Goal: Transaction & Acquisition: Purchase product/service

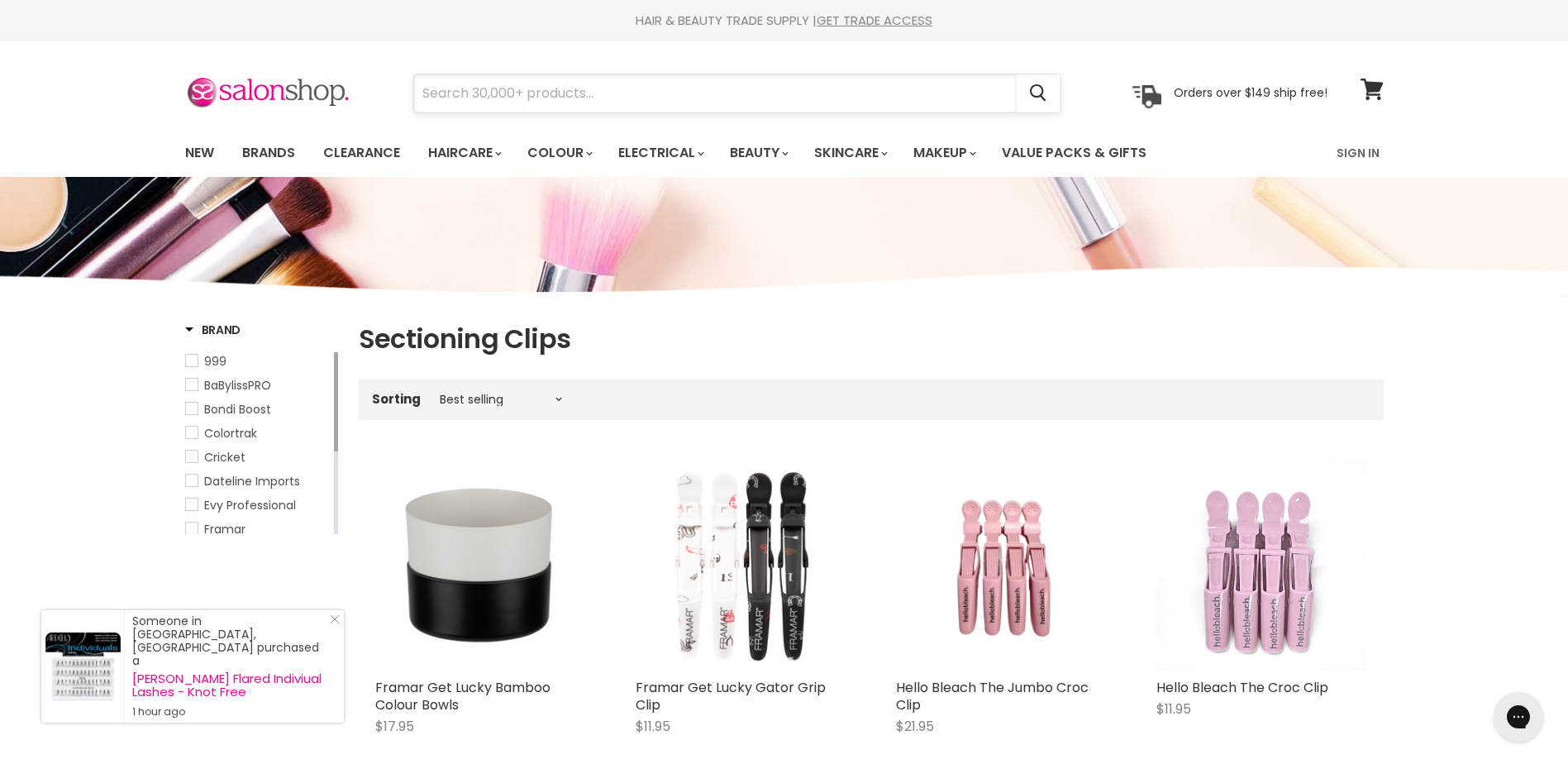
click at [462, 95] on input "Search" at bounding box center [716, 93] width 603 height 38
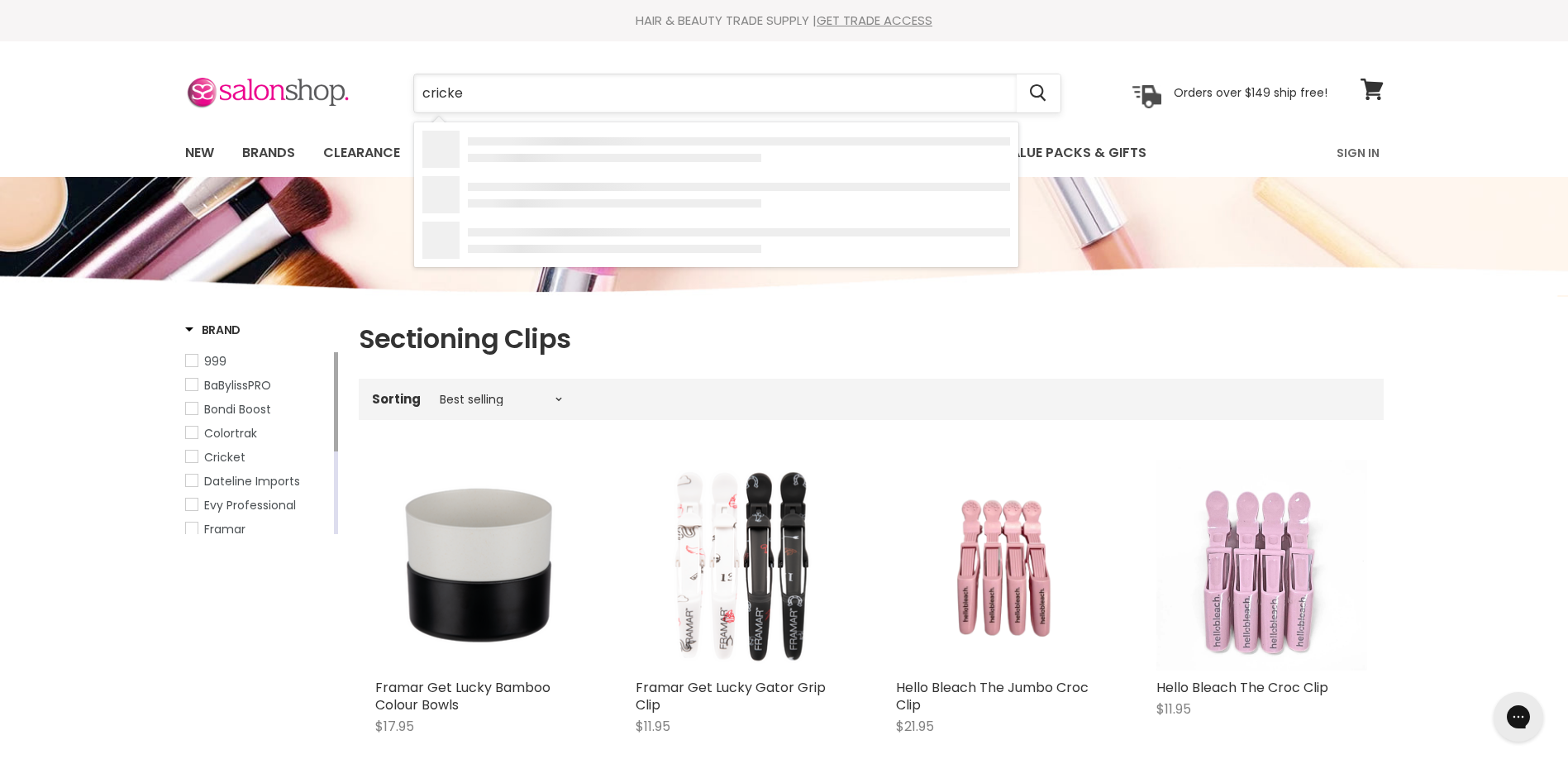
type input "cricket"
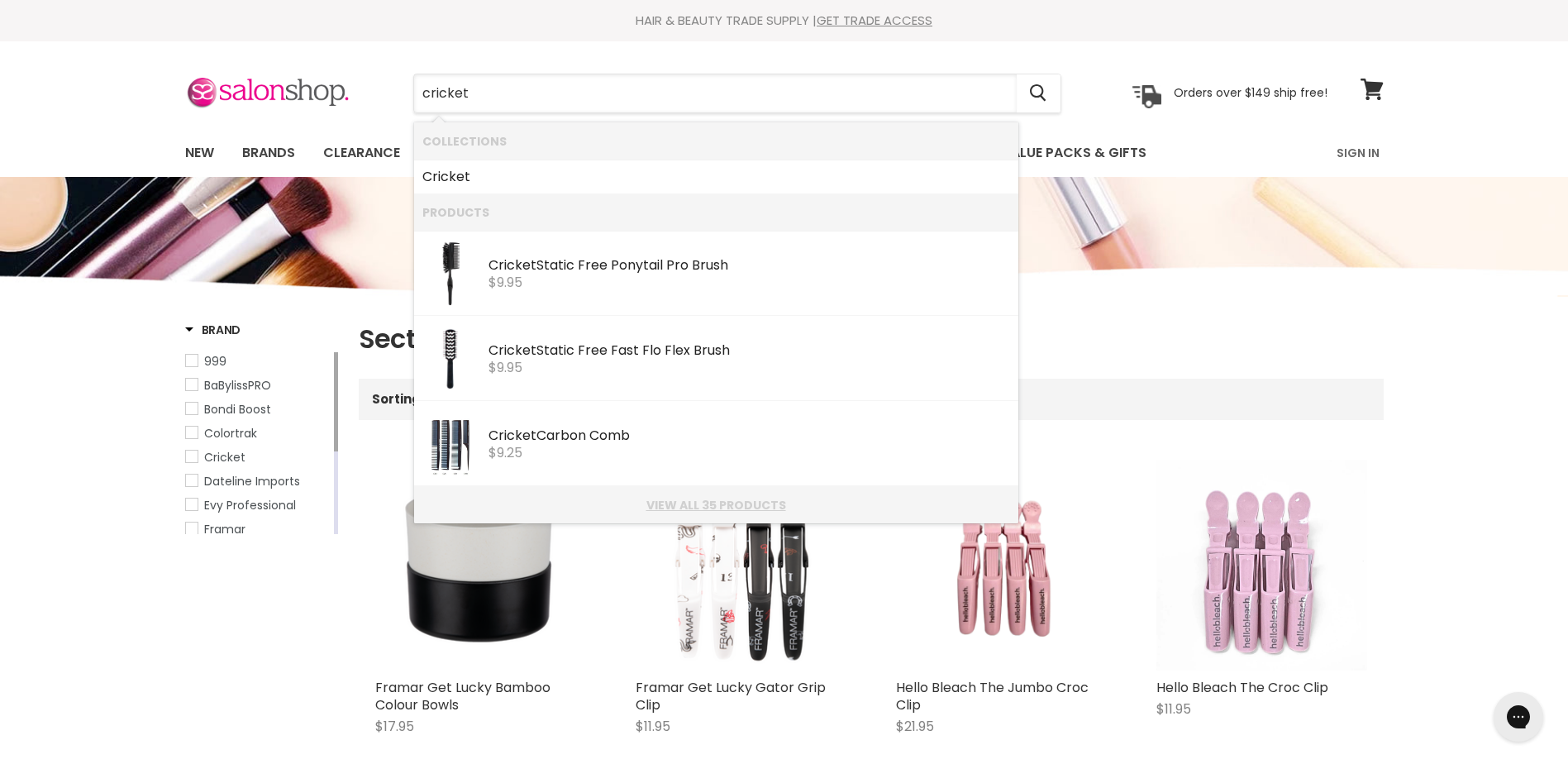
click at [681, 507] on link "View all 35 products" at bounding box center [716, 505] width 588 height 14
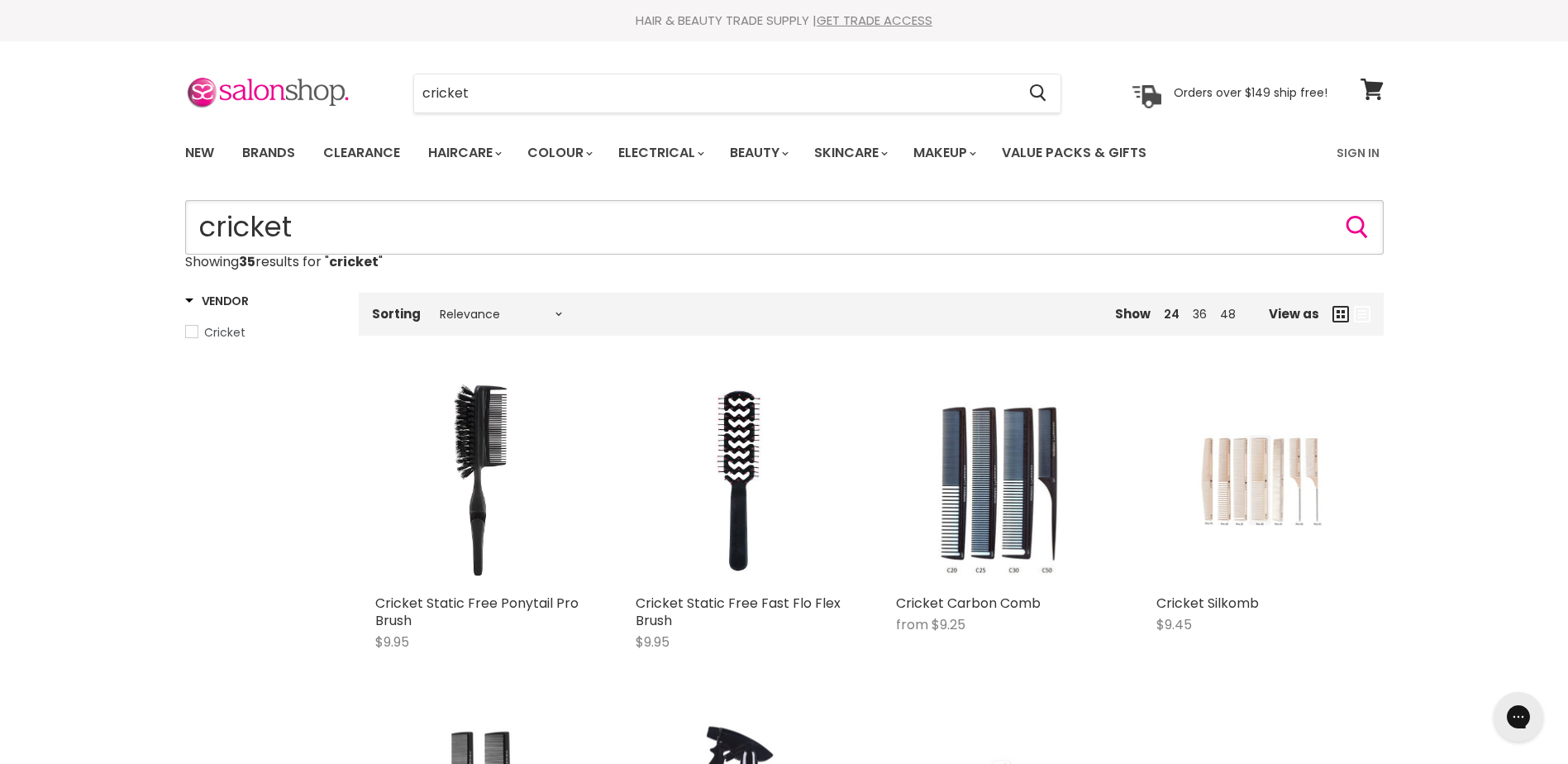
click at [379, 233] on input "cricket" at bounding box center [784, 227] width 1198 height 55
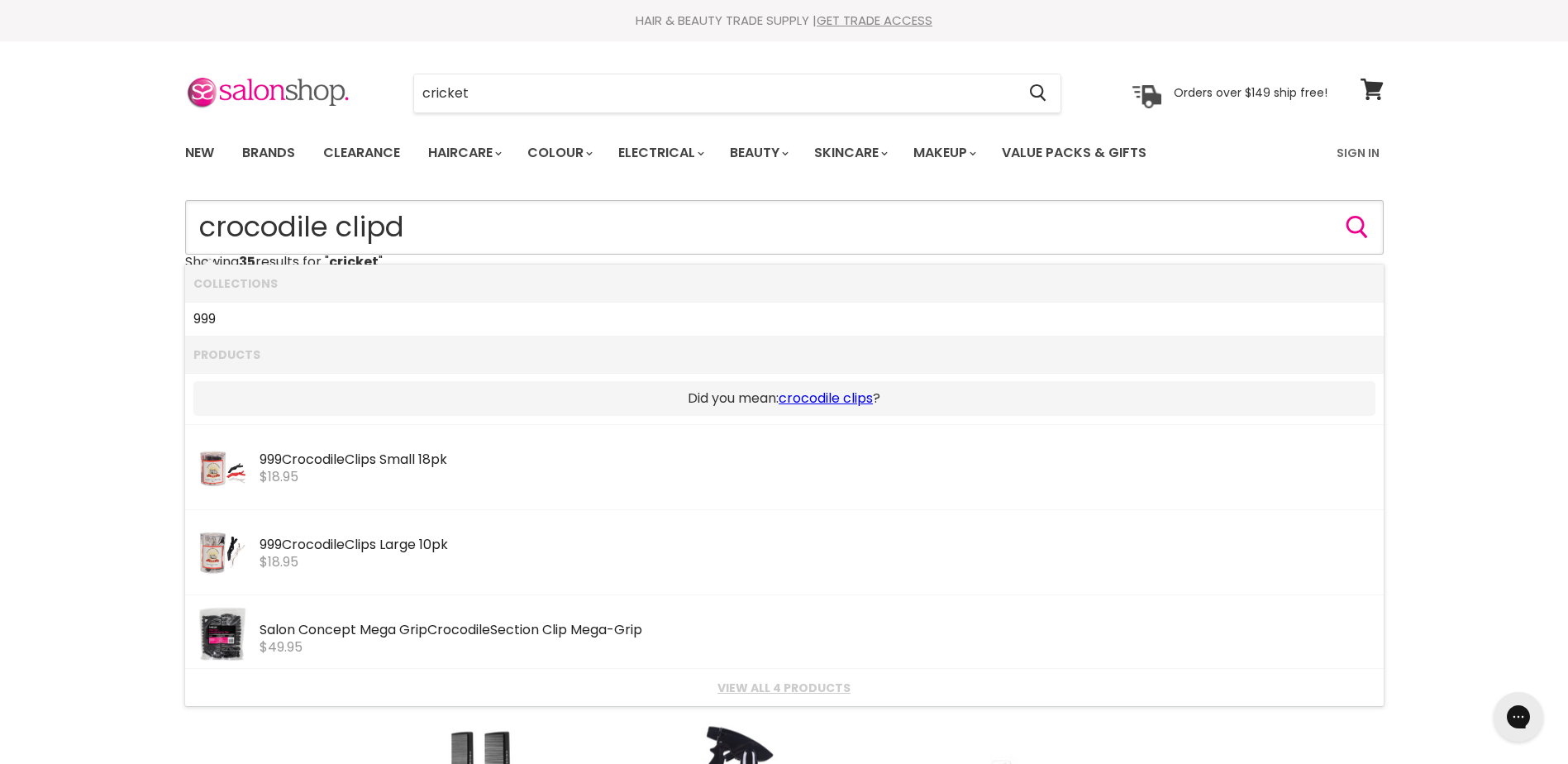
type input "crocodile clipd"
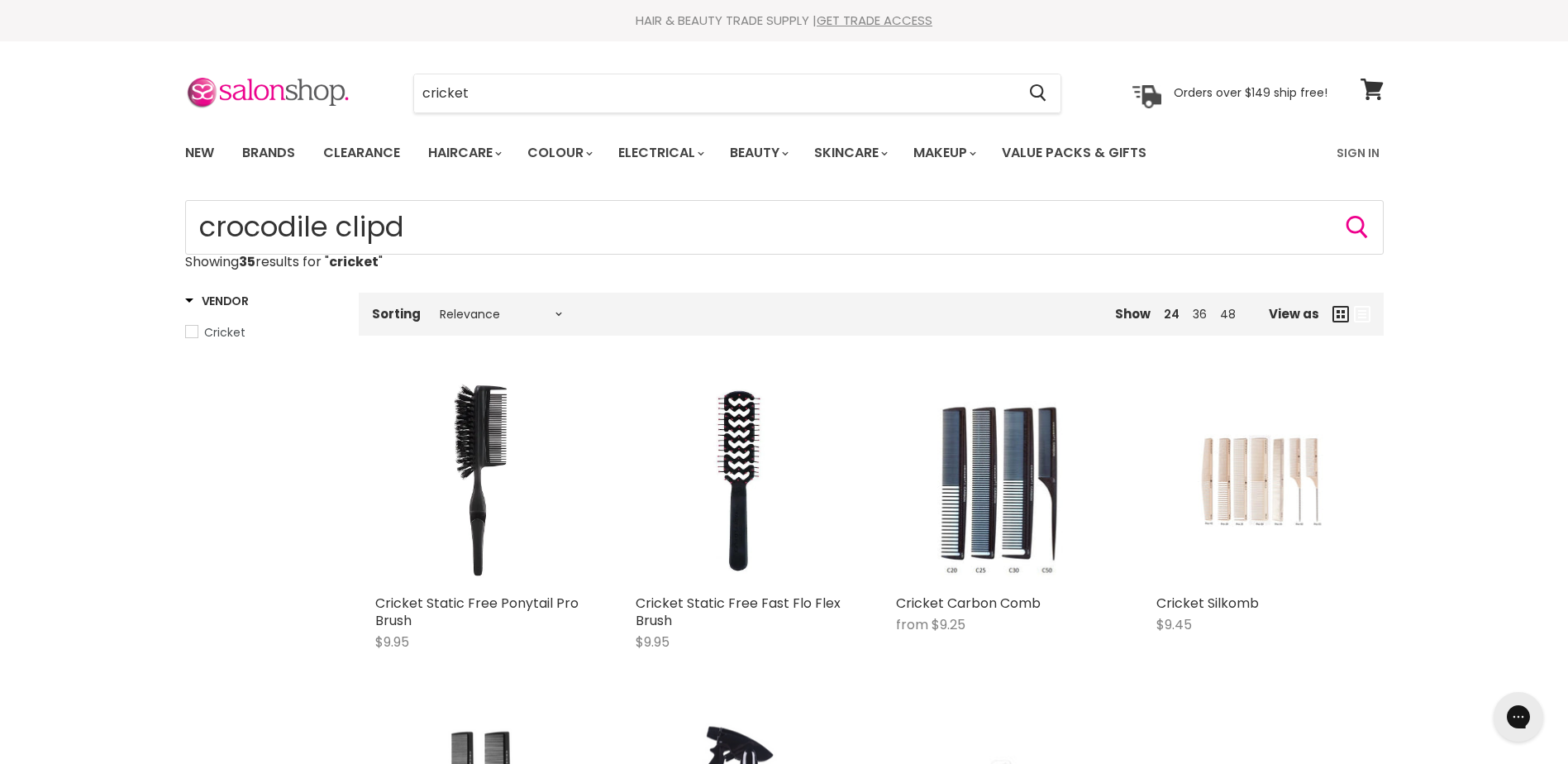
click at [1365, 224] on icon "Search" at bounding box center [1357, 227] width 23 height 23
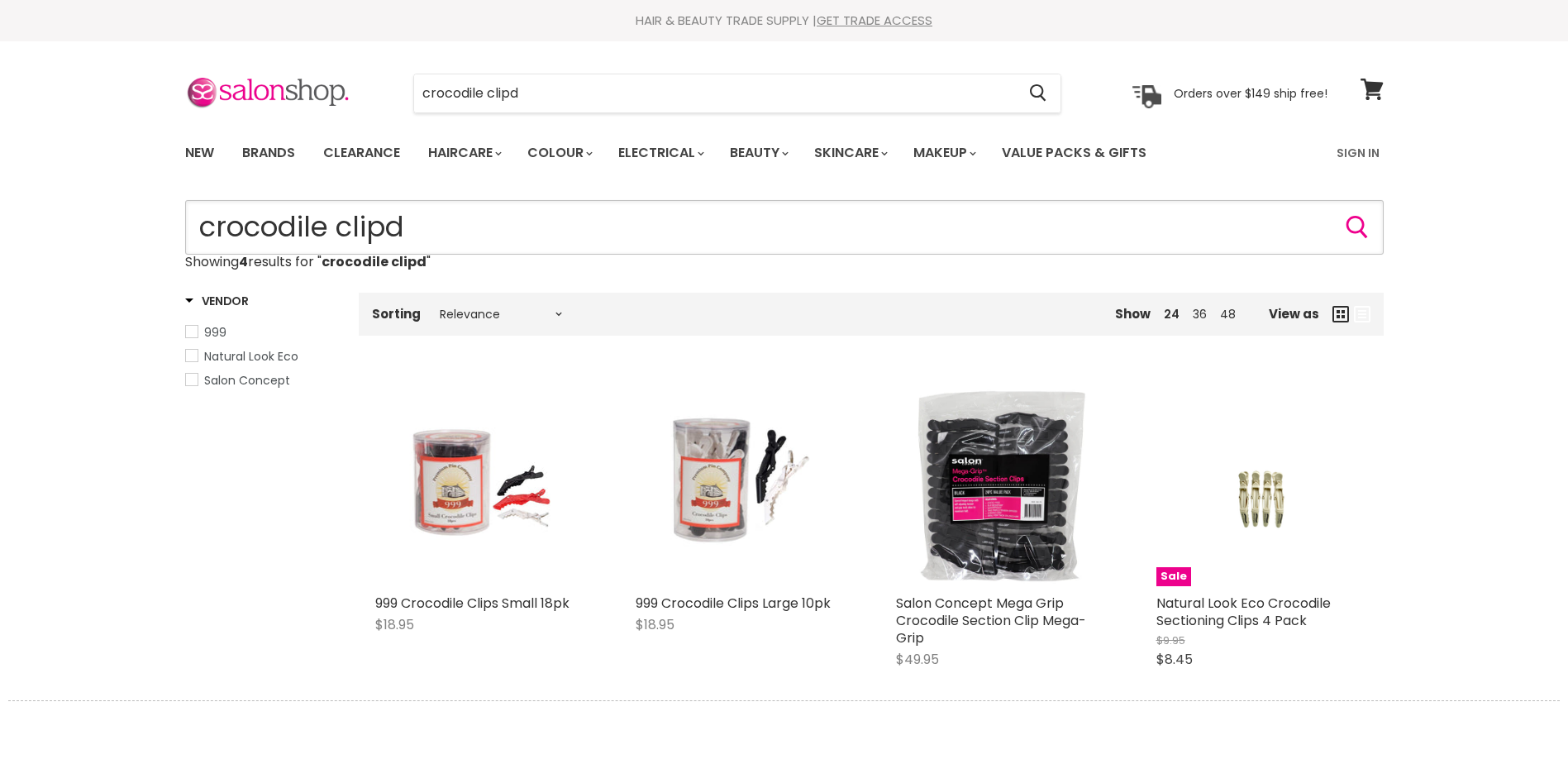
click at [472, 219] on input "crocodile clipd" at bounding box center [784, 227] width 1198 height 55
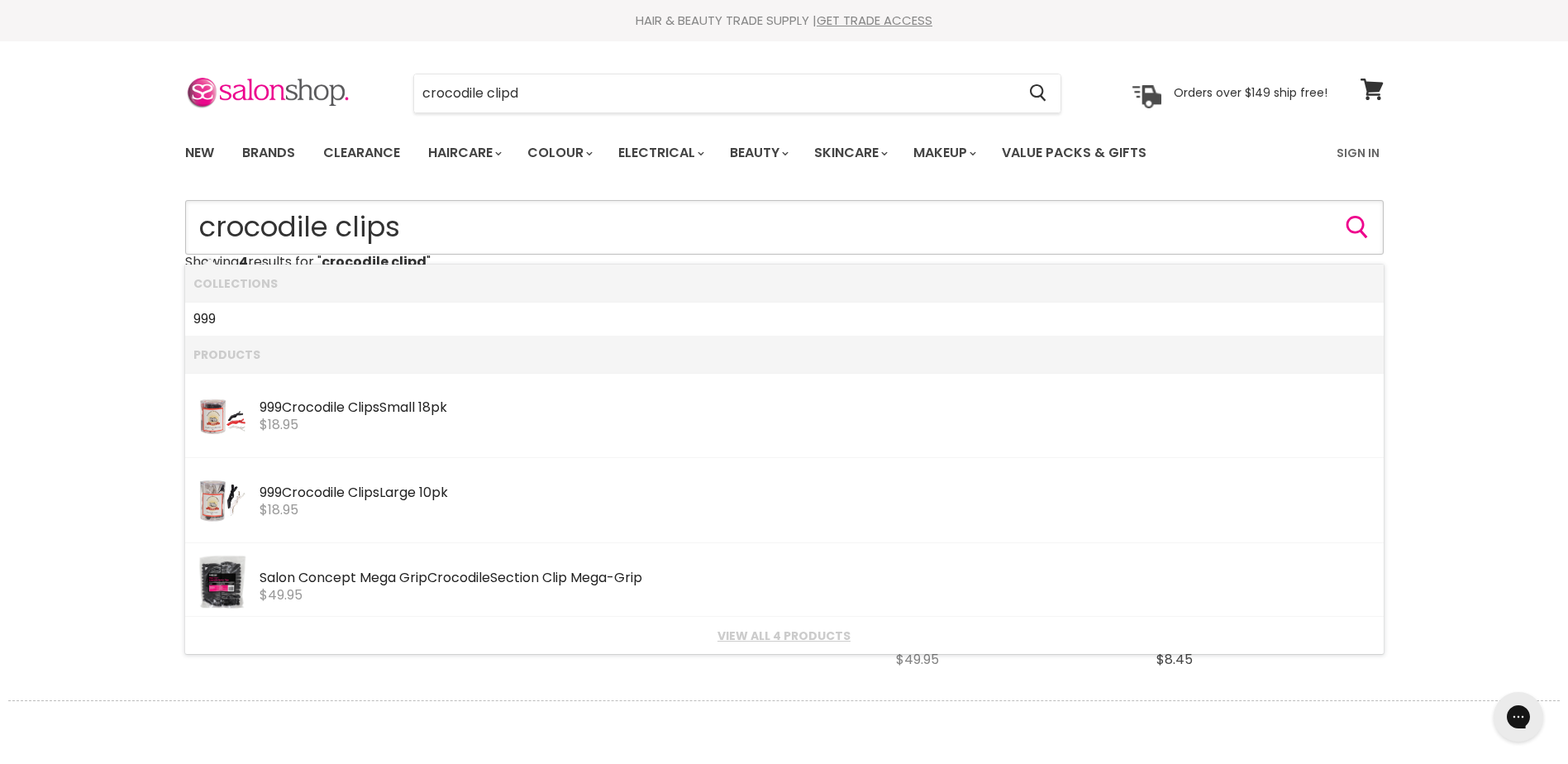
type input "crocodile clips"
click at [1354, 227] on icon "Search" at bounding box center [1357, 227] width 23 height 23
